Goal: Navigation & Orientation: Find specific page/section

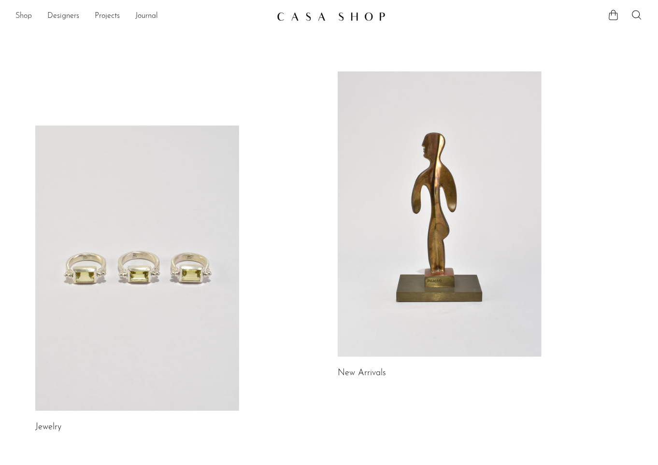
click at [20, 15] on link "Shop" at bounding box center [23, 16] width 16 height 13
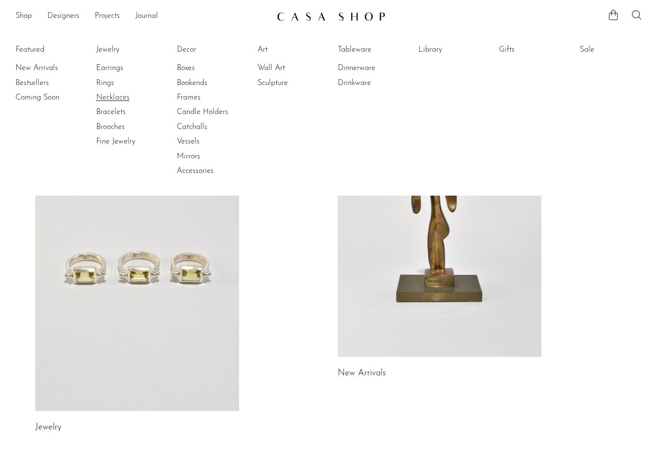
click at [109, 100] on link "Necklaces" at bounding box center [132, 97] width 72 height 11
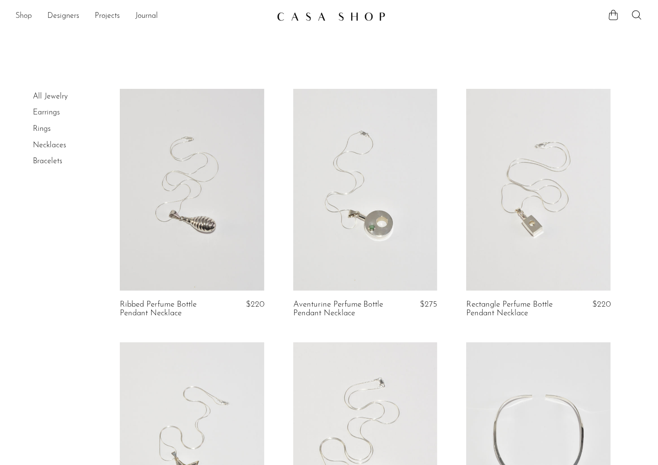
click at [25, 16] on link "Shop" at bounding box center [23, 16] width 16 height 13
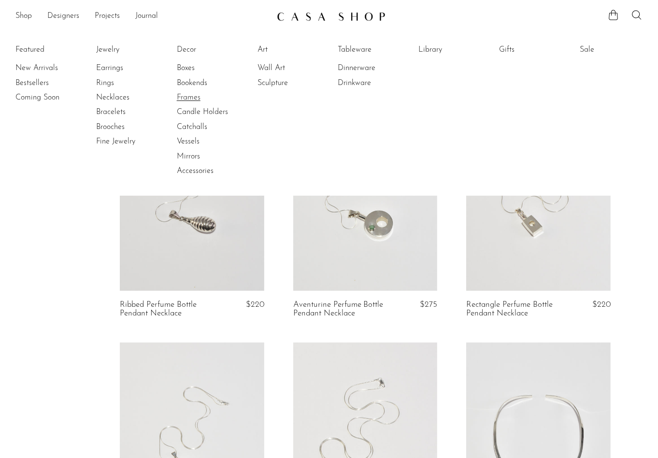
click at [196, 96] on link "Frames" at bounding box center [213, 97] width 72 height 11
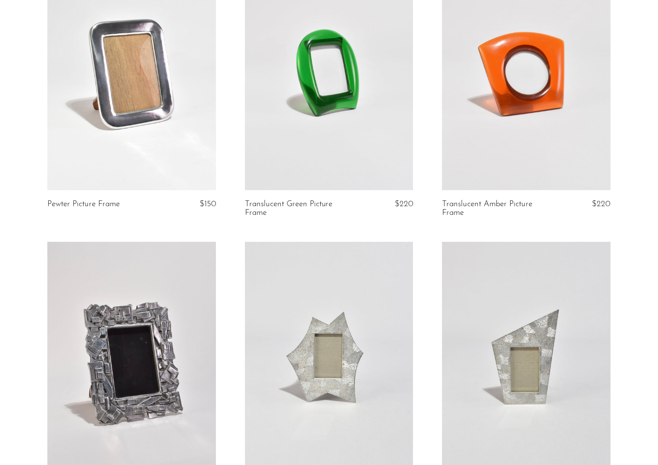
scroll to position [180, 0]
